Goal: Find specific page/section: Find specific page/section

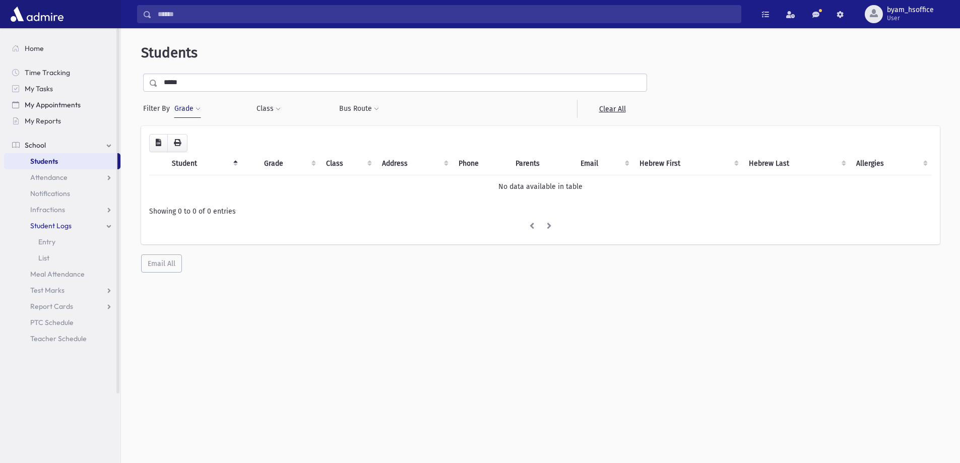
scroll to position [27, 0]
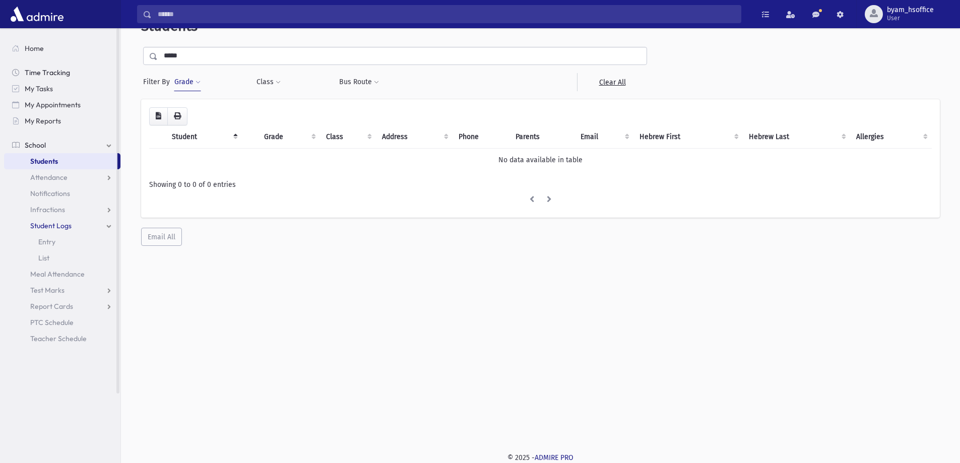
click at [44, 66] on link "Time Tracking" at bounding box center [62, 73] width 116 height 16
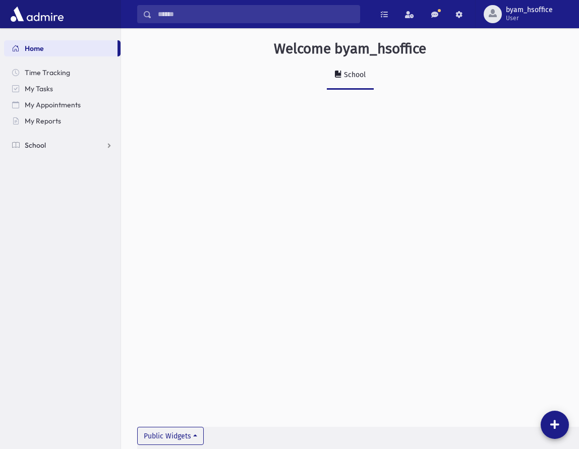
click at [49, 138] on link "School" at bounding box center [62, 145] width 116 height 16
click at [52, 161] on span "Students" at bounding box center [44, 161] width 28 height 9
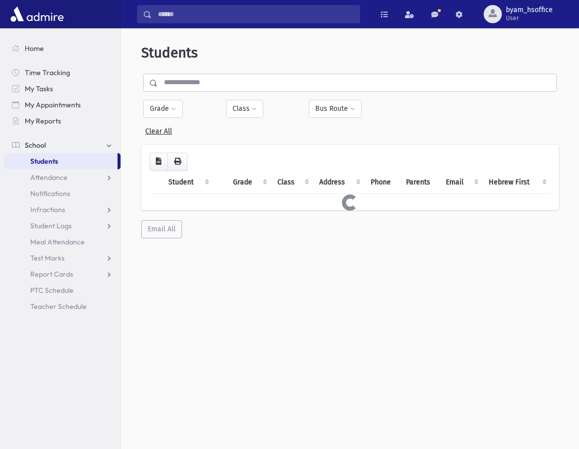
select select
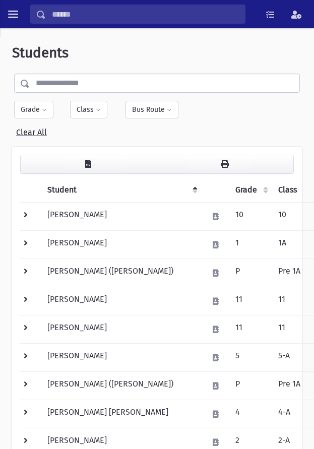
click at [32, 100] on div "Filter By Grade * * * * * * * * * ***** * * * ** ** ** Filter Class" at bounding box center [157, 106] width 290 height 65
click at [37, 109] on button "Grade" at bounding box center [33, 110] width 39 height 18
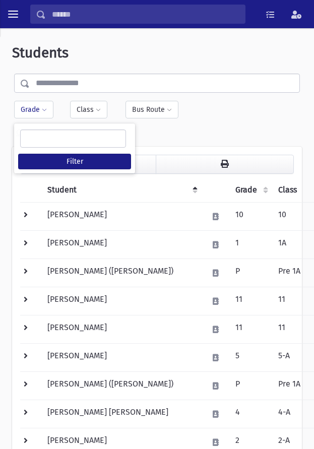
click at [41, 136] on ul at bounding box center [73, 138] width 105 height 17
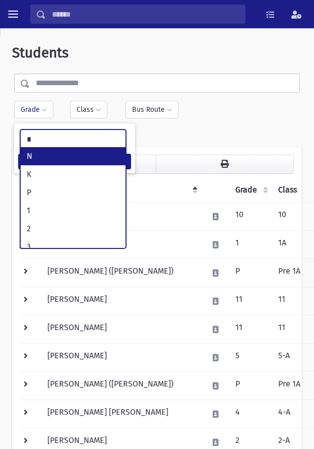
type input "*"
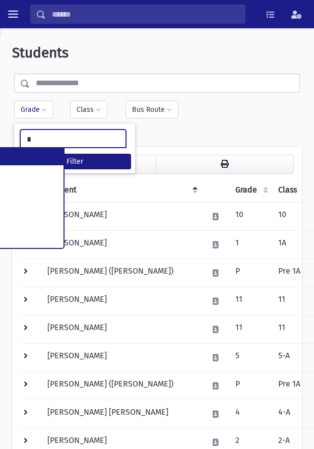
type input "*"
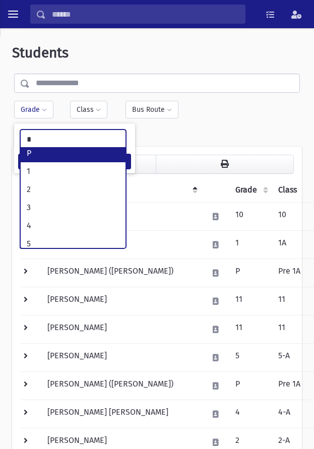
scroll to position [189, 0]
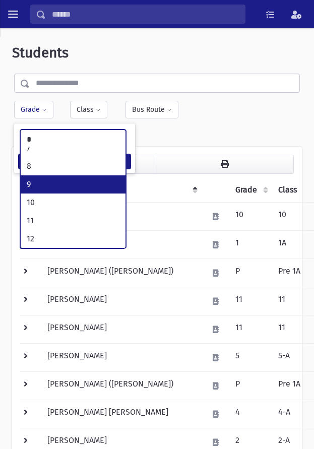
select select "**"
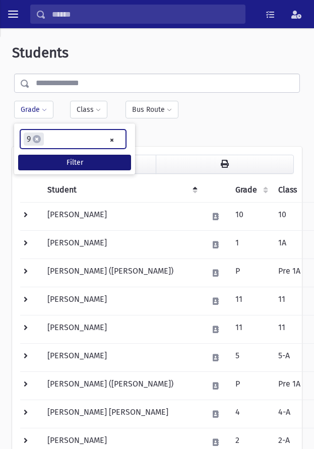
scroll to position [121, 0]
click at [65, 139] on ul "× × 9" at bounding box center [73, 139] width 105 height 18
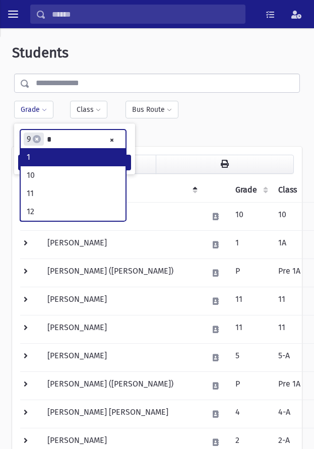
scroll to position [0, 0]
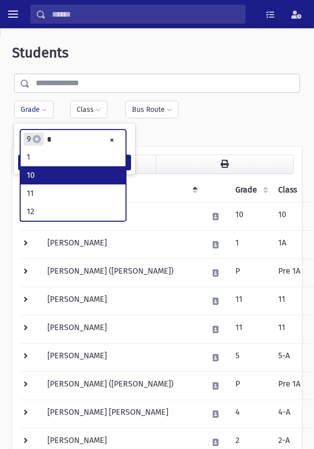
type input "*"
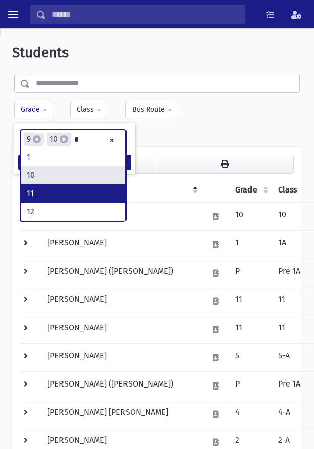
type input "*"
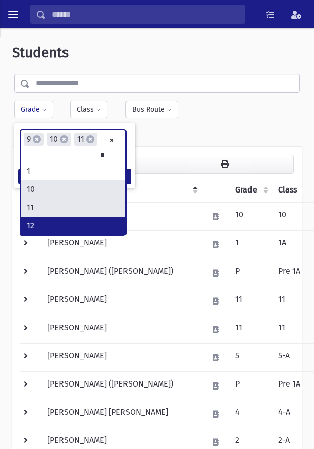
type input "*"
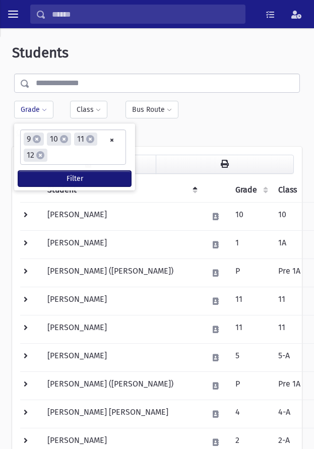
click at [98, 178] on button "Filter" at bounding box center [74, 179] width 113 height 16
